Goal: Task Accomplishment & Management: Manage account settings

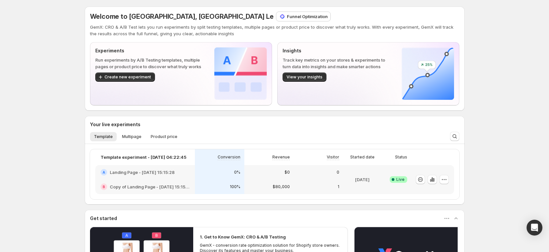
click at [496, 71] on div "Welcome to GemX, Russia Le Funnel Optimization GemX: CRO & A/B Test lets you ru…" at bounding box center [274, 194] width 549 height 388
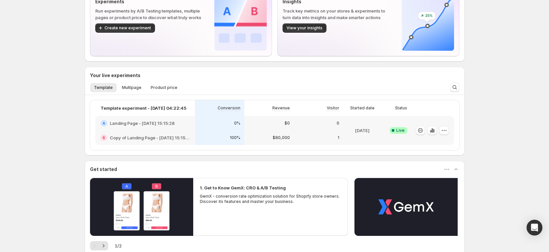
scroll to position [49, 0]
click at [281, 139] on p "$80,000" at bounding box center [281, 137] width 17 height 5
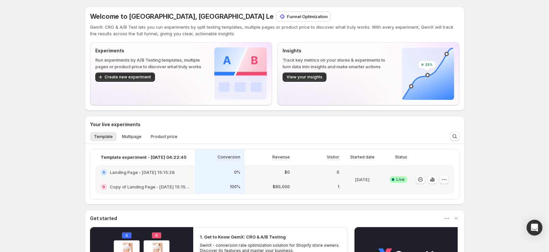
click at [287, 17] on p "Funnel Optimization" at bounding box center [307, 16] width 41 height 7
click at [517, 170] on div "Welcome to GemX, Russia Le Funnel Optimization GemX: CRO & A/B Test lets you ru…" at bounding box center [274, 194] width 549 height 388
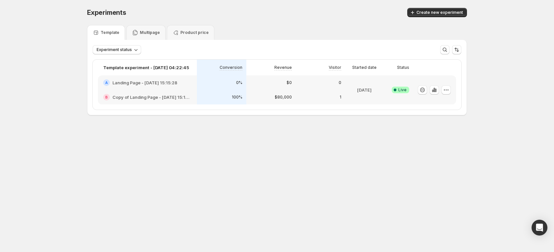
click at [186, 88] on div "A Landing Page - Oct 10, 15:15:28" at bounding box center [147, 83] width 99 height 15
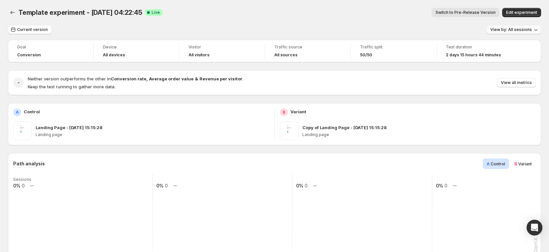
click at [527, 30] on span "View by: All sessions" at bounding box center [511, 29] width 42 height 5
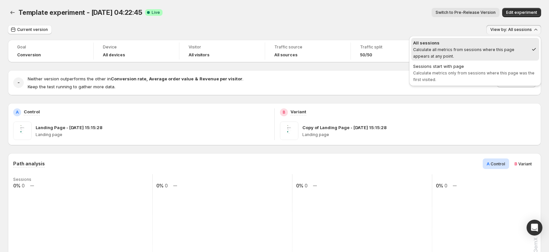
click at [368, 23] on div "Template experiment - Oct 10, 04:22:45. This page is ready Template experiment …" at bounding box center [274, 12] width 533 height 25
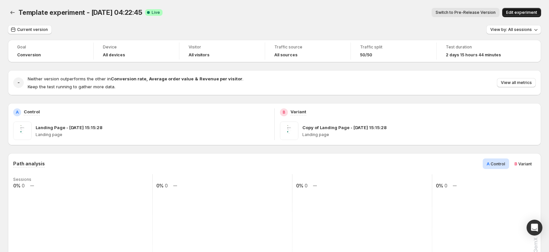
click at [531, 11] on span "Edit experiment" at bounding box center [521, 12] width 31 height 5
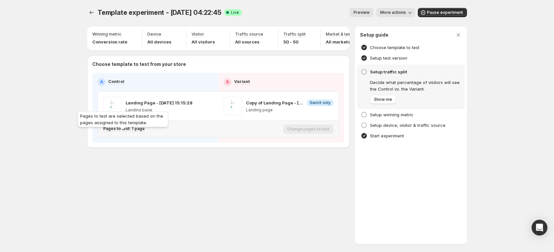
click at [139, 132] on p "Pages to test: 1 page" at bounding box center [124, 128] width 42 height 5
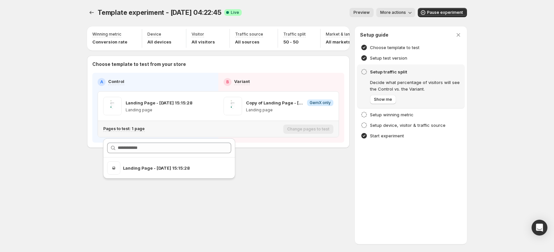
click at [233, 132] on div "Pages to test: 1 page" at bounding box center [191, 129] width 177 height 6
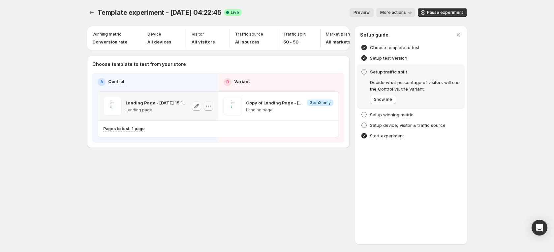
click at [212, 111] on button "button" at bounding box center [208, 106] width 9 height 9
drag, startPoint x: 199, startPoint y: 146, endPoint x: 217, endPoint y: 138, distance: 19.8
click at [199, 146] on span "588133636549641115" at bounding box center [199, 148] width 44 height 5
click at [325, 111] on button "button" at bounding box center [328, 106] width 9 height 9
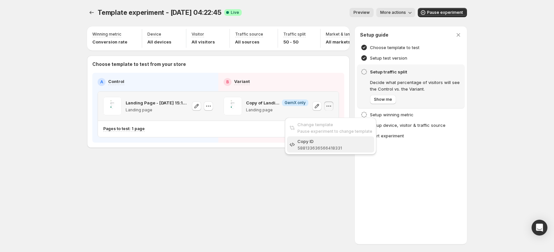
click at [321, 146] on span "588133636566418331" at bounding box center [320, 148] width 45 height 5
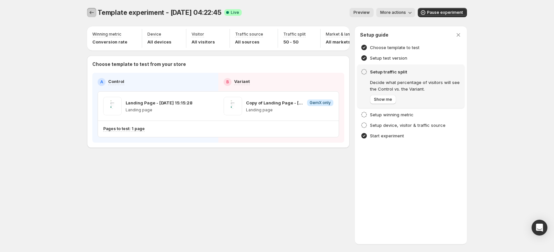
click at [92, 14] on icon "Experiments" at bounding box center [91, 12] width 7 height 7
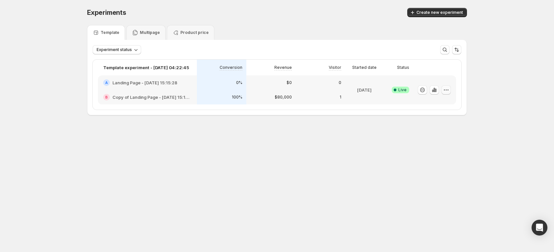
click at [450, 91] on button "button" at bounding box center [446, 89] width 9 height 9
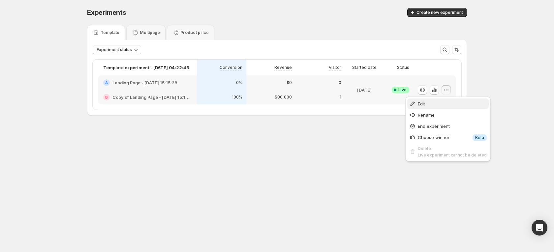
click at [435, 106] on span "Edit" at bounding box center [452, 104] width 69 height 7
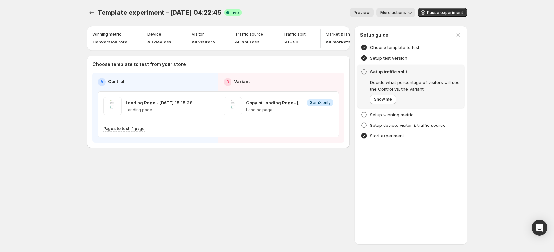
click at [87, 12] on div "Template experiment - Oct 10, 04:22:45. This page is ready Template experiment …" at bounding box center [277, 92] width 396 height 184
click at [90, 13] on icon "Experiments" at bounding box center [91, 12] width 7 height 7
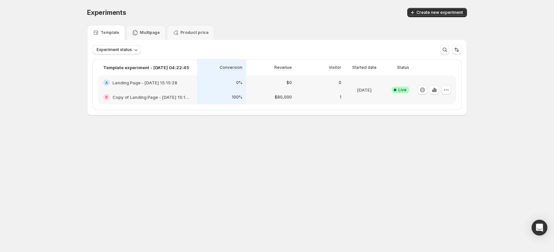
click at [183, 91] on div "B Copy of Landing Page - Oct 10, 15:15:28" at bounding box center [147, 97] width 99 height 15
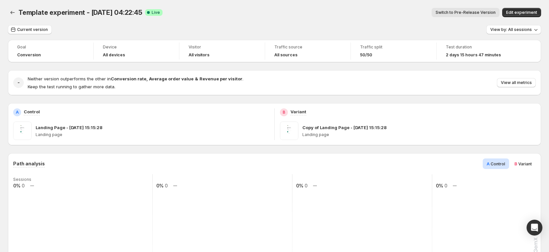
click at [517, 163] on span "B" at bounding box center [516, 163] width 3 height 5
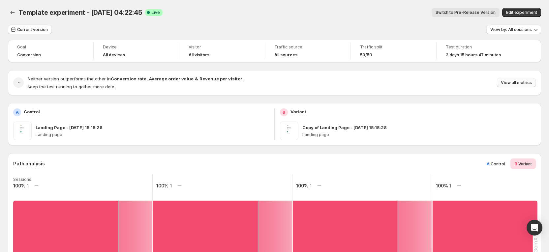
click at [522, 82] on span "View all metrics" at bounding box center [516, 82] width 31 height 5
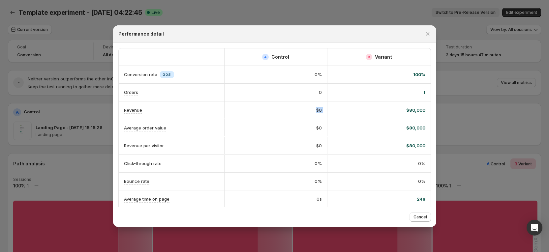
drag, startPoint x: 302, startPoint y: 112, endPoint x: 388, endPoint y: 111, distance: 85.4
click at [388, 111] on div "Revenue $0 $80,000" at bounding box center [275, 110] width 312 height 17
click at [321, 112] on div "$0" at bounding box center [275, 110] width 103 height 17
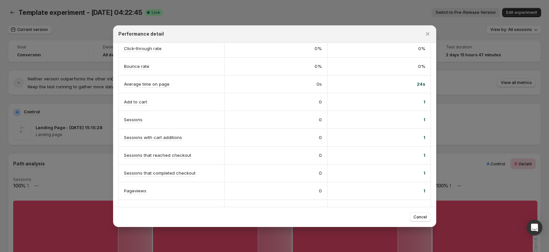
scroll to position [131, 0]
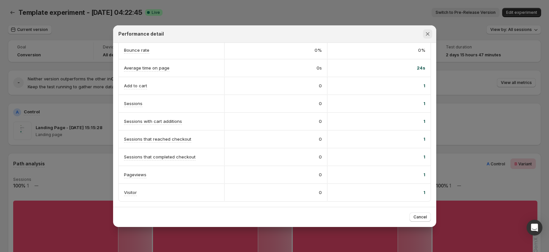
click at [430, 33] on icon "Close" at bounding box center [427, 34] width 7 height 7
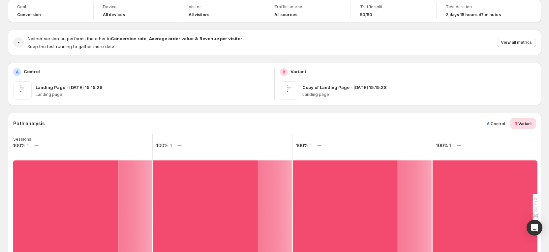
scroll to position [0, 0]
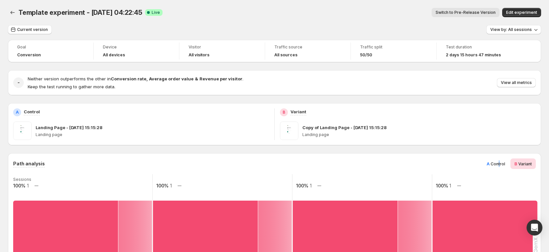
click at [505, 165] on span "Control" at bounding box center [498, 164] width 15 height 5
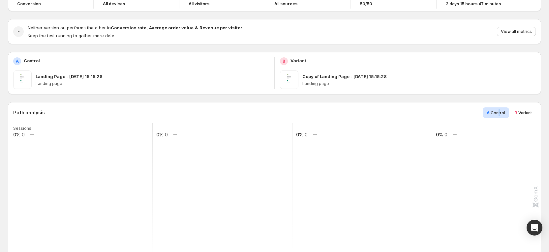
scroll to position [49, 0]
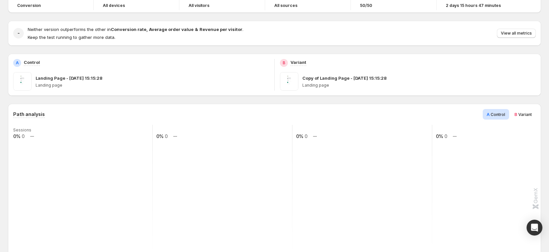
click at [530, 111] on span "B Variant" at bounding box center [523, 114] width 17 height 7
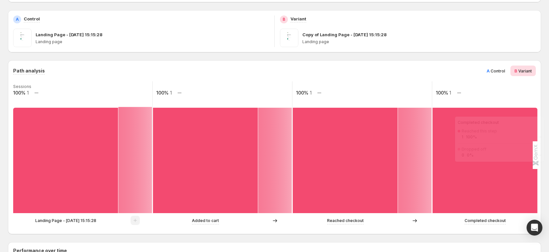
scroll to position [148, 0]
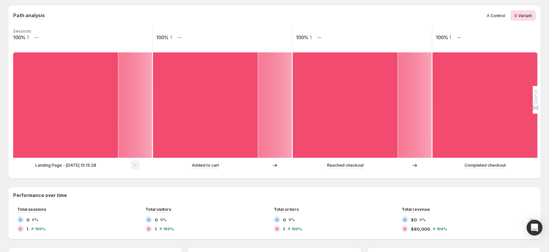
click at [495, 16] on span "A Control" at bounding box center [496, 15] width 18 height 7
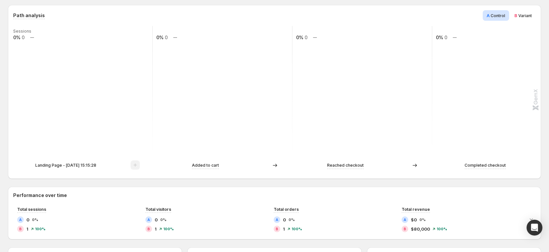
click at [524, 19] on div "B Variant" at bounding box center [523, 15] width 25 height 11
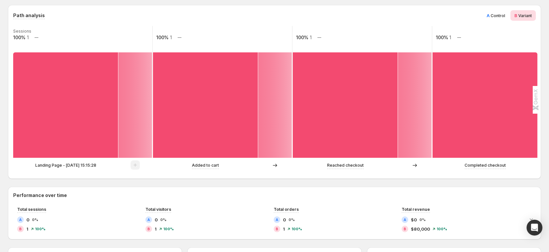
scroll to position [49, 0]
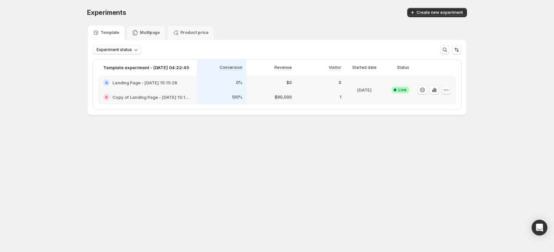
click at [446, 91] on icon "button" at bounding box center [446, 90] width 7 height 7
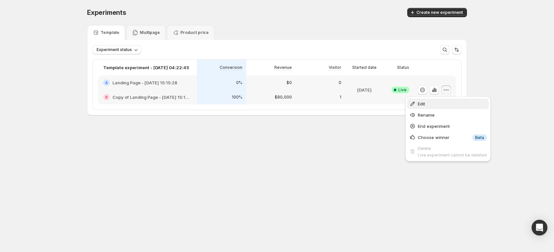
click at [428, 105] on span "Edit" at bounding box center [452, 104] width 69 height 7
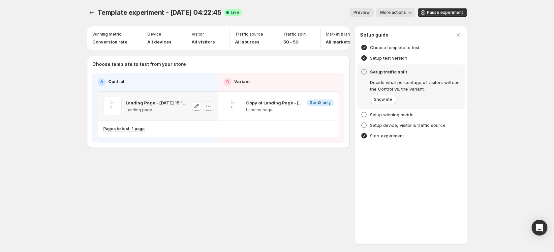
click at [209, 110] on icon "button" at bounding box center [208, 106] width 7 height 7
click at [328, 110] on icon "button" at bounding box center [329, 106] width 7 height 7
click at [88, 16] on icon "Experiments" at bounding box center [91, 12] width 7 height 7
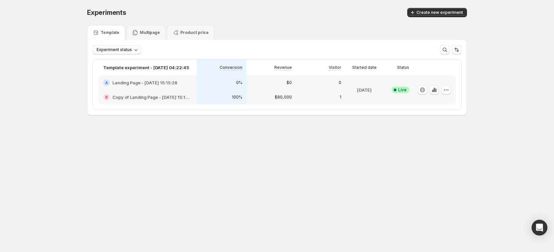
click at [285, 97] on p "$80,000" at bounding box center [283, 97] width 17 height 5
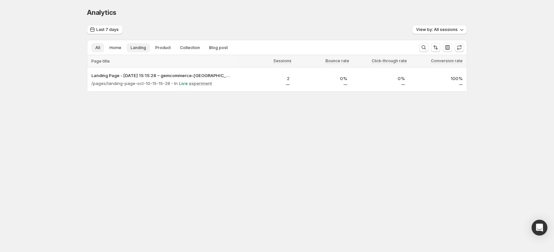
click at [138, 46] on span "Landing" at bounding box center [139, 47] width 16 height 5
click at [161, 45] on span "Product" at bounding box center [163, 47] width 16 height 5
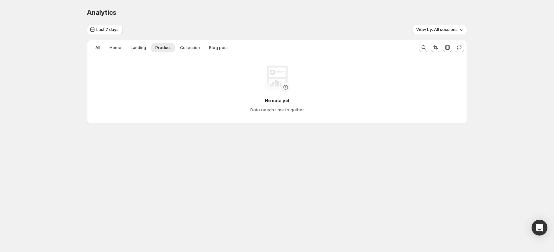
click at [86, 46] on div "Analytics. This page is ready Analytics Last 7 days View by: All sessions All H…" at bounding box center [277, 80] width 396 height 160
click at [94, 47] on button "All" at bounding box center [97, 47] width 13 height 9
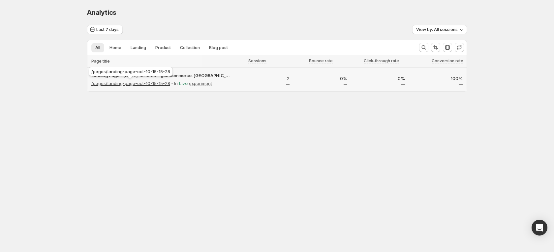
click at [153, 85] on p "/pages/landing-page-oct-10-15-15-28" at bounding box center [130, 83] width 79 height 7
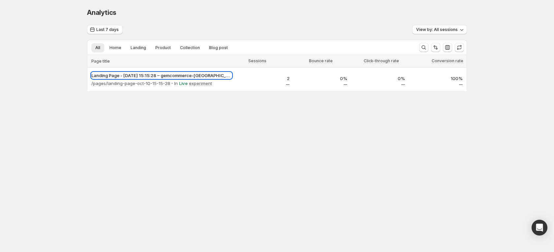
click at [202, 77] on p "Landing Page - Oct 10, 15:15:28 – gemcommerce-ngale-stg-gemx-4" at bounding box center [161, 75] width 141 height 7
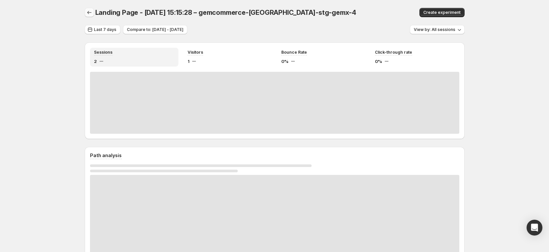
click at [93, 16] on icon "button" at bounding box center [89, 12] width 7 height 7
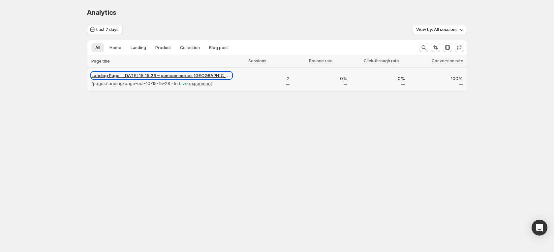
click at [148, 78] on p "Landing Page - Oct 10, 15:15:28 – gemcommerce-ngale-stg-gemx-4" at bounding box center [161, 75] width 141 height 7
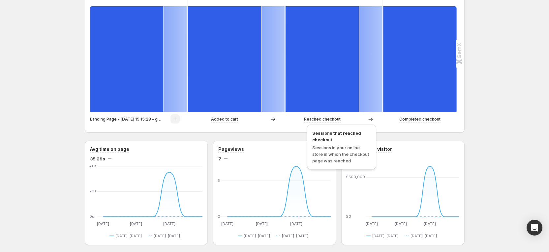
scroll to position [297, 0]
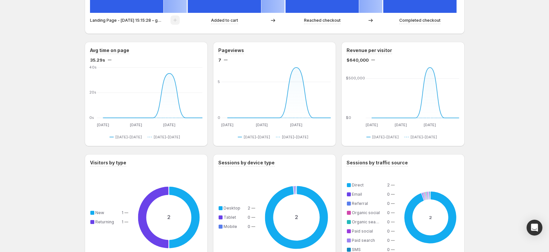
click at [525, 142] on div "Landing Page - Oct 10, 15:15:28 – gemcommerce-ngale-stg-gemx-4. This page is re…" at bounding box center [274, 120] width 549 height 834
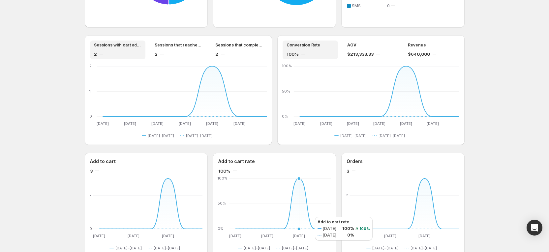
scroll to position [532, 0]
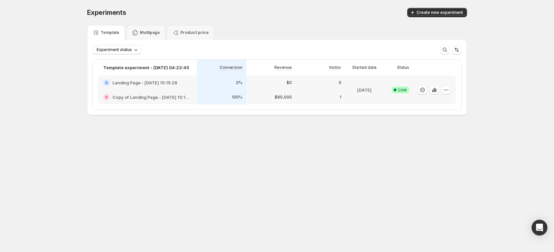
click at [244, 91] on div "100%" at bounding box center [221, 97] width 49 height 15
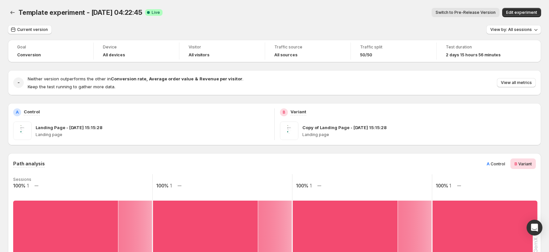
click at [497, 160] on div "A Control" at bounding box center [496, 164] width 26 height 11
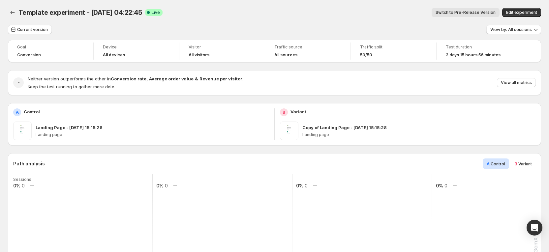
click at [433, 19] on div "Template experiment - Oct 10, 04:22:45. This page is ready Template experiment …" at bounding box center [274, 12] width 533 height 25
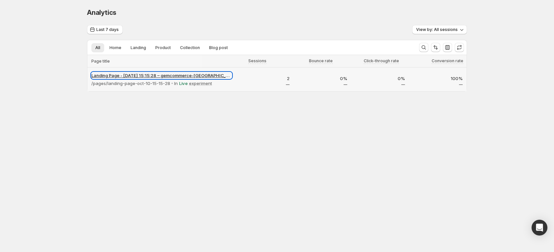
click at [124, 74] on p "Landing Page - Oct 10, 15:15:28 – gemcommerce-ngale-stg-gemx-4" at bounding box center [161, 75] width 141 height 7
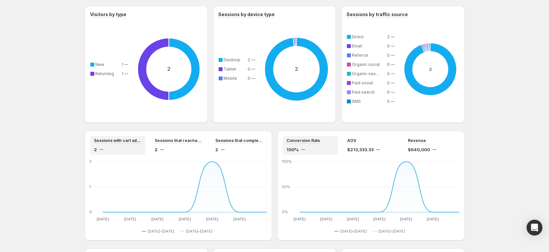
scroll to position [544, 0]
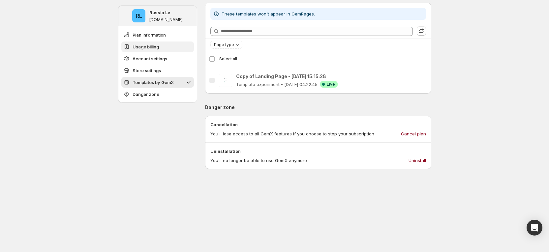
click at [163, 47] on button "Usage billing" at bounding box center [157, 47] width 73 height 11
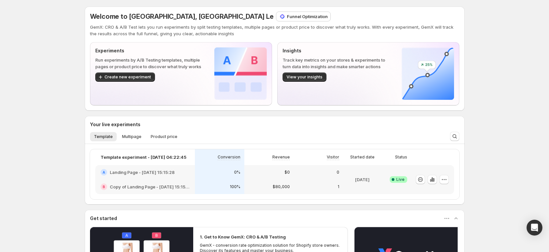
click at [287, 14] on p "Funnel Optimization" at bounding box center [307, 16] width 41 height 7
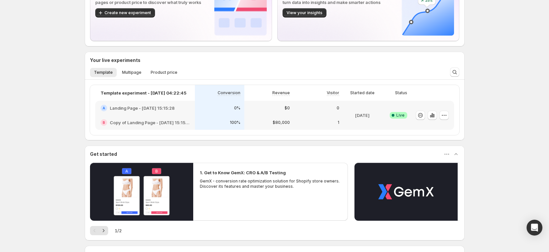
scroll to position [49, 0]
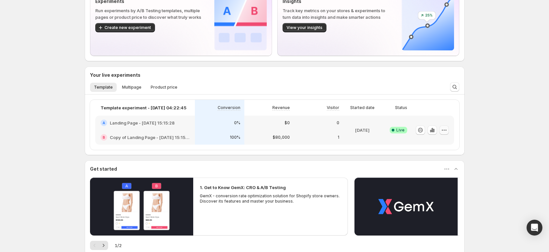
click at [446, 130] on icon "button" at bounding box center [444, 130] width 7 height 7
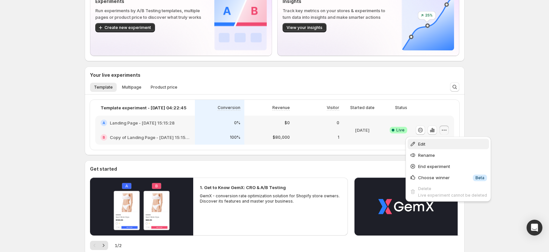
click at [426, 145] on span "Edit" at bounding box center [452, 144] width 69 height 7
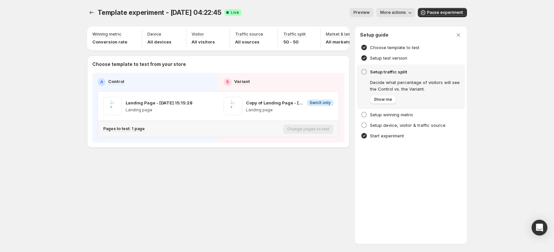
drag, startPoint x: 150, startPoint y: 136, endPoint x: 133, endPoint y: 134, distance: 17.2
click at [146, 132] on div "Pages to test: 1 page" at bounding box center [191, 129] width 177 height 6
click at [133, 132] on p "Pages to test: 1 page" at bounding box center [124, 128] width 42 height 5
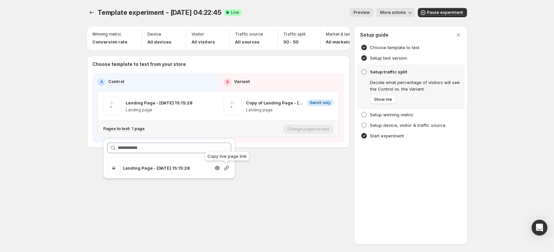
click at [224, 169] on icon "button" at bounding box center [226, 168] width 7 height 7
click at [92, 12] on icon "Experiments" at bounding box center [91, 12] width 7 height 7
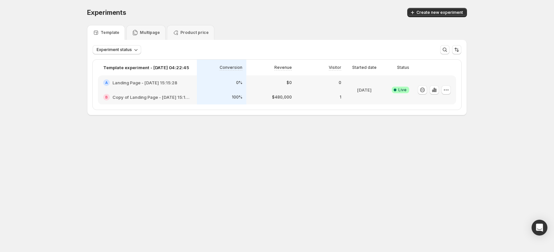
click at [295, 104] on div "$480,000" at bounding box center [270, 97] width 49 height 15
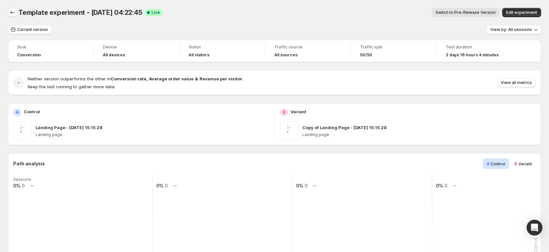
click at [11, 16] on icon "Back" at bounding box center [12, 12] width 7 height 7
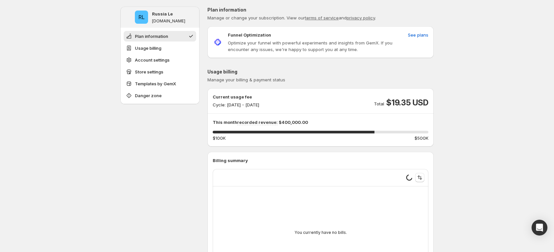
type input "**********"
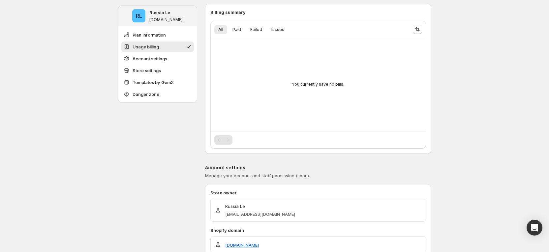
scroll to position [49, 0]
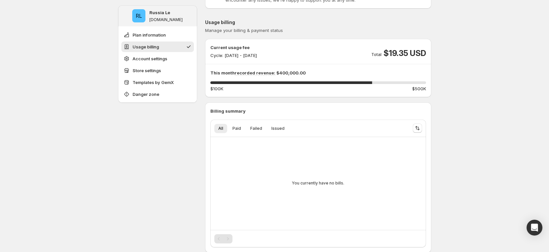
drag, startPoint x: 242, startPoint y: 56, endPoint x: 288, endPoint y: 52, distance: 45.7
click at [257, 52] on p "Cycle: [DATE] - [DATE]" at bounding box center [233, 55] width 47 height 7
click at [293, 52] on div "Current usage fee Cycle: Oct 10, 2025 - Oct 31, 2025 Total $19.35 USD" at bounding box center [318, 51] width 216 height 15
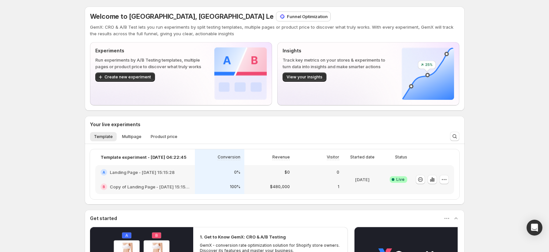
click at [287, 17] on p "Funnel Optimization" at bounding box center [307, 16] width 41 height 7
click at [290, 186] on p "$480,000" at bounding box center [280, 186] width 20 height 5
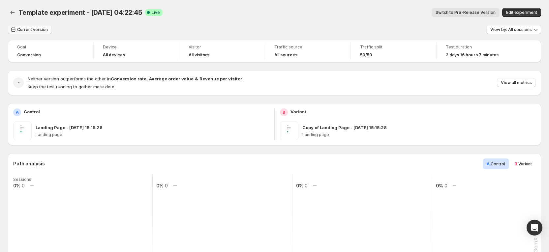
click at [31, 27] on button "Current version" at bounding box center [30, 29] width 44 height 9
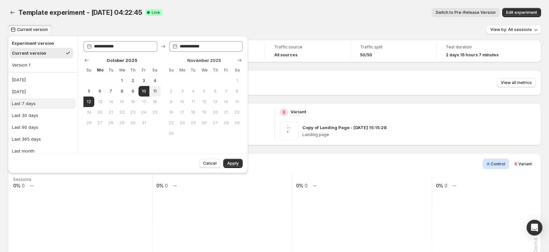
click at [35, 102] on button "Last 7 days" at bounding box center [43, 103] width 66 height 11
type input "**********"
click at [228, 164] on span "Apply" at bounding box center [233, 163] width 12 height 5
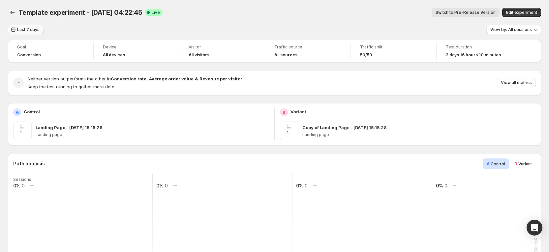
click at [34, 30] on span "Last 7 days" at bounding box center [28, 29] width 22 height 5
click at [28, 31] on span "Last 7 days" at bounding box center [28, 29] width 22 height 5
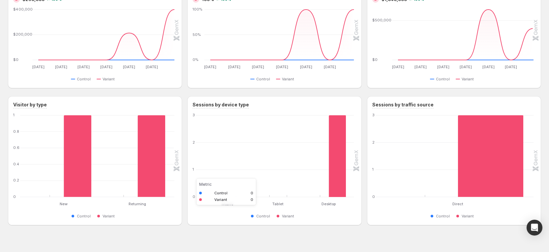
scroll to position [433, 0]
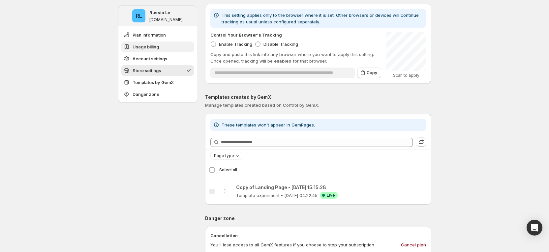
click at [159, 46] on span "Usage billing" at bounding box center [146, 47] width 26 height 7
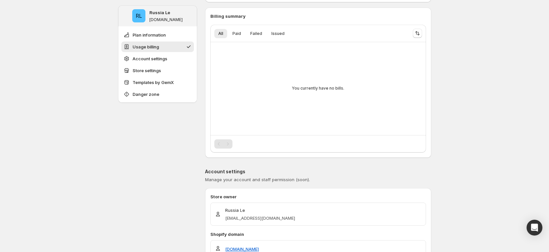
scroll to position [111, 0]
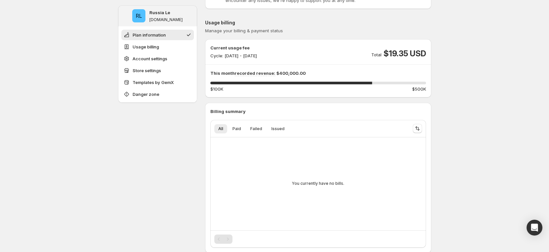
scroll to position [0, 0]
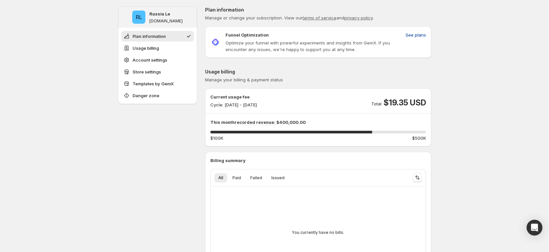
click at [420, 33] on span "See plans" at bounding box center [416, 35] width 20 height 7
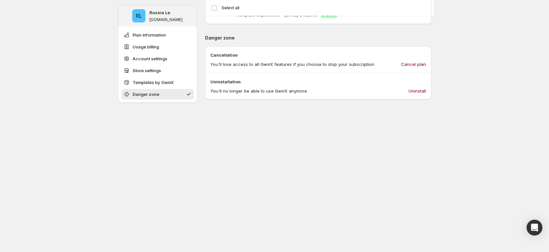
scroll to position [599, 0]
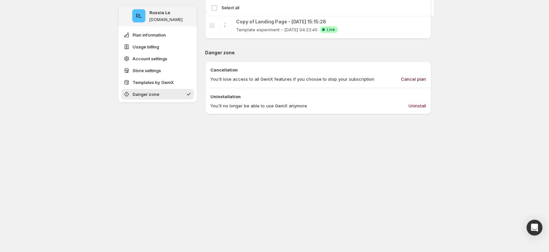
click at [418, 81] on span "Cancel plan" at bounding box center [413, 79] width 25 height 7
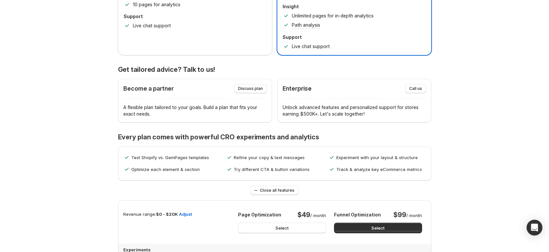
scroll to position [247, 0]
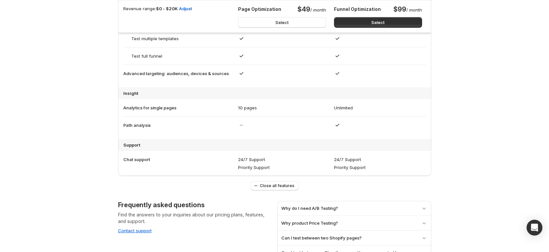
scroll to position [643, 0]
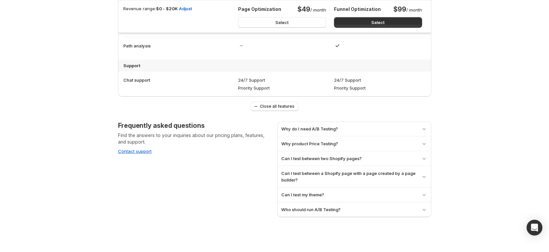
scroll to position [377, 0]
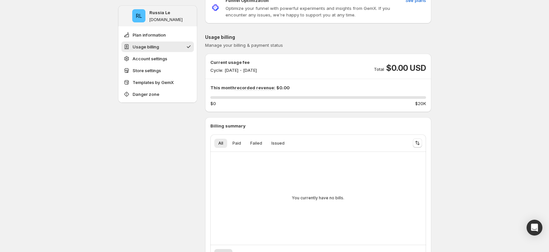
scroll to position [49, 0]
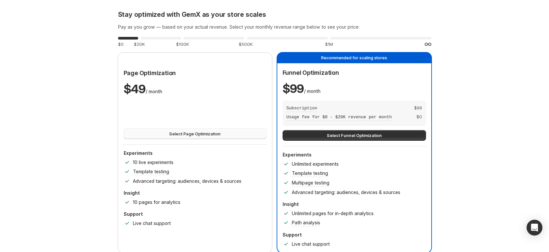
click at [201, 137] on span "Select Page Optimization" at bounding box center [194, 134] width 51 height 7
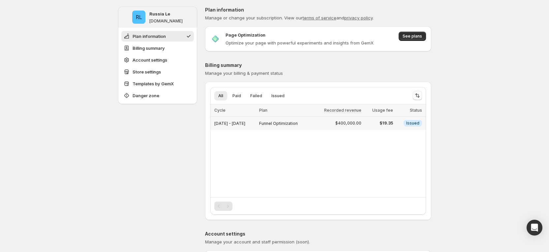
click at [329, 125] on td "$400,000.00" at bounding box center [337, 124] width 52 height 14
click at [298, 125] on span "Funnel Optimization" at bounding box center [278, 123] width 39 height 5
click at [309, 124] on div "Funnel Optimization" at bounding box center [284, 123] width 50 height 9
click at [341, 126] on div "$400,000.00" at bounding box center [337, 123] width 48 height 8
click at [311, 122] on td "Funnel Optimization" at bounding box center [284, 124] width 54 height 14
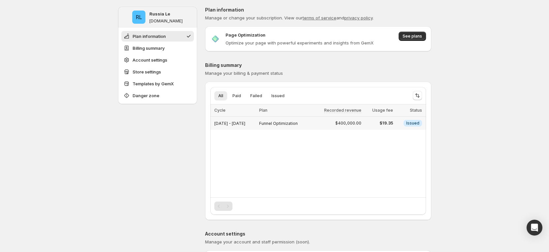
click at [298, 124] on span "Funnel Optimization" at bounding box center [278, 123] width 39 height 5
click at [298, 125] on span "Funnel Optimization" at bounding box center [278, 123] width 39 height 5
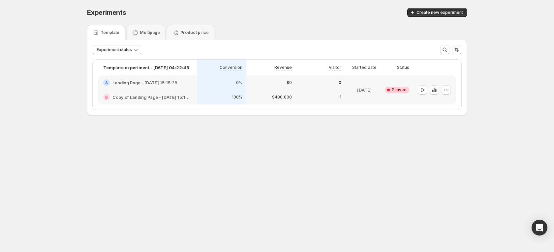
click at [185, 96] on h2 "Copy of Landing Page - [DATE] 15:15:28" at bounding box center [151, 97] width 79 height 7
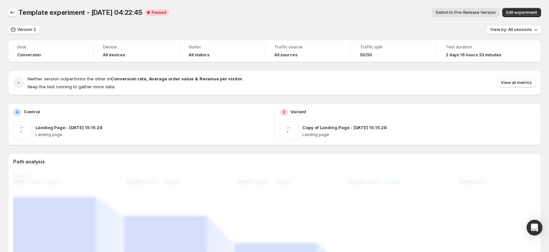
click at [15, 11] on icon "Back" at bounding box center [12, 12] width 7 height 7
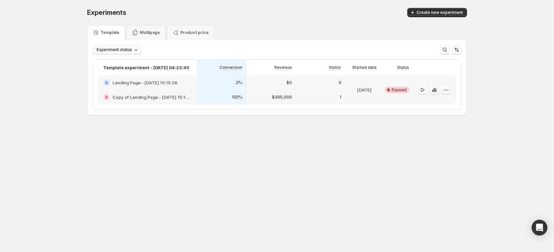
click at [451, 88] on div at bounding box center [434, 90] width 43 height 29
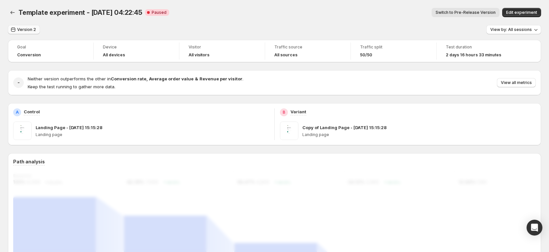
click at [20, 27] on span "Version 2" at bounding box center [26, 29] width 19 height 5
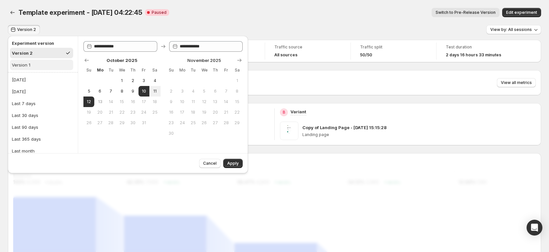
click at [31, 65] on button "Version 1" at bounding box center [41, 65] width 63 height 11
type input "**********"
click at [136, 90] on button "9" at bounding box center [132, 91] width 11 height 11
type input "**********"
click at [93, 102] on button "12" at bounding box center [88, 102] width 11 height 11
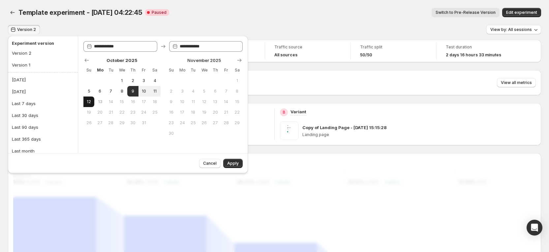
type input "**********"
click at [238, 165] on span "Apply" at bounding box center [233, 163] width 12 height 5
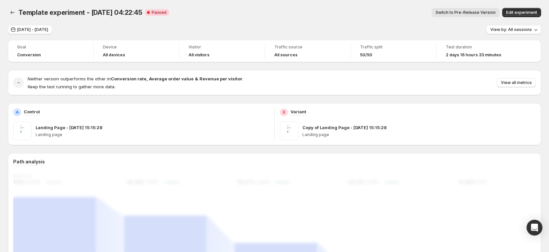
click at [54, 22] on div "Template experiment - Oct 10, 04:22:45. This page is ready Template experiment …" at bounding box center [274, 12] width 533 height 25
click at [48, 30] on span "Oct 09, 2025 - Oct 12, 2025" at bounding box center [32, 29] width 31 height 5
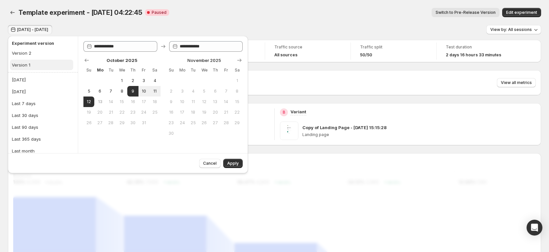
click at [34, 66] on button "Version 1" at bounding box center [41, 65] width 63 height 11
type input "**********"
click at [239, 163] on span "Apply" at bounding box center [233, 163] width 12 height 5
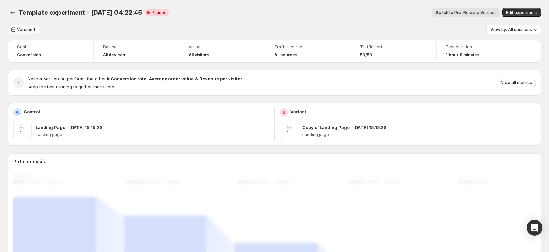
click at [24, 31] on span "Version 1" at bounding box center [26, 29] width 18 height 5
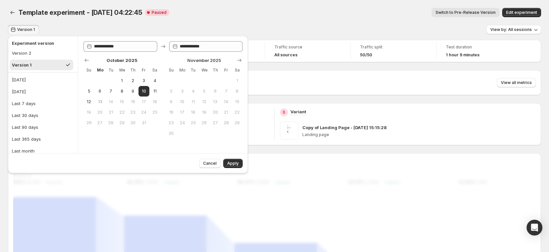
click at [38, 63] on button "Version 1" at bounding box center [41, 65] width 63 height 11
click at [225, 18] on div "Template experiment - Oct 10, 04:22:45. This page is ready Template experiment …" at bounding box center [274, 12] width 533 height 25
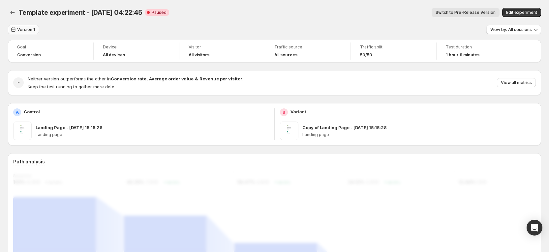
click at [25, 28] on span "Version 1" at bounding box center [26, 29] width 18 height 5
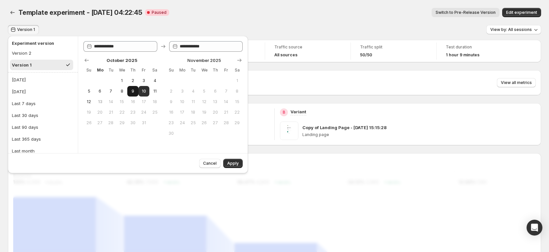
click at [134, 88] on button "9" at bounding box center [132, 91] width 11 height 11
type input "**********"
click at [142, 90] on span "10" at bounding box center [144, 91] width 6 height 5
type input "**********"
click at [237, 162] on span "Apply" at bounding box center [233, 163] width 12 height 5
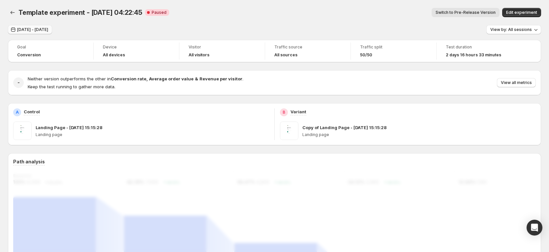
click at [48, 29] on span "Oct 09, 2025 - Oct 10, 2025" at bounding box center [32, 29] width 31 height 5
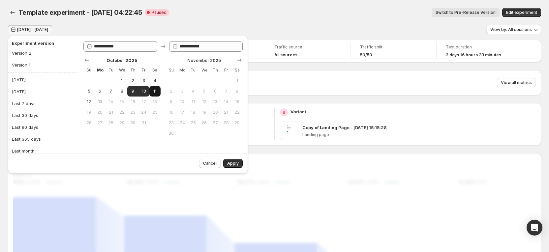
drag, startPoint x: 155, startPoint y: 90, endPoint x: 131, endPoint y: 98, distance: 25.9
click at [155, 89] on span "11" at bounding box center [155, 91] width 6 height 5
type input "**********"
click at [91, 99] on span "12" at bounding box center [89, 101] width 6 height 5
type input "**********"
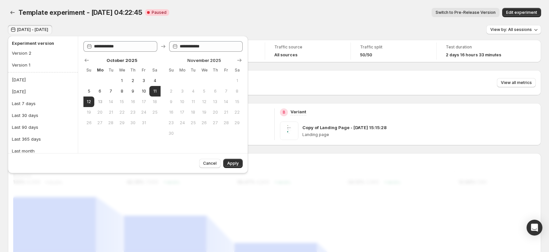
click at [231, 162] on span "Apply" at bounding box center [233, 163] width 12 height 5
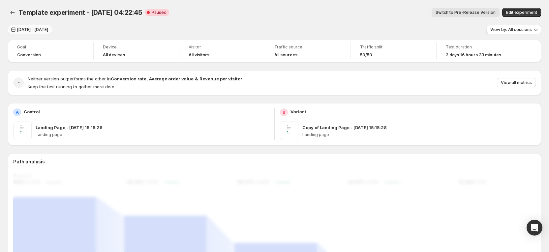
click at [41, 28] on span "Oct 11, 2025 - Oct 12, 2025" at bounding box center [32, 29] width 31 height 5
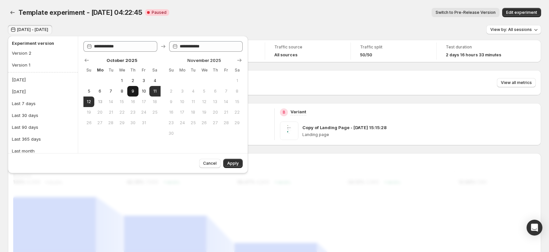
click at [130, 90] on span "9" at bounding box center [133, 91] width 6 height 5
type input "**********"
click at [119, 89] on button "8" at bounding box center [121, 91] width 11 height 11
type input "**********"
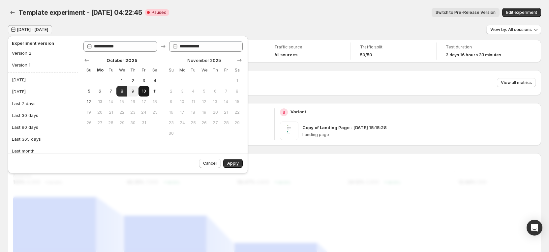
click at [145, 92] on button "10" at bounding box center [144, 91] width 11 height 11
type input "**********"
